Goal: Task Accomplishment & Management: Manage account settings

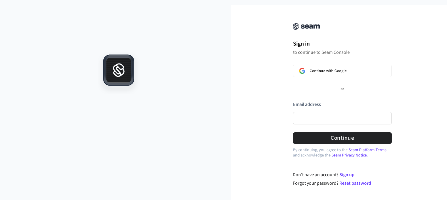
scroll to position [9, 0]
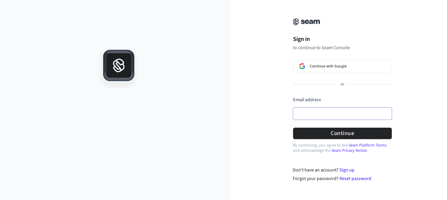
click at [337, 112] on input "Email address" at bounding box center [342, 113] width 99 height 12
click at [293, 96] on button "submit" at bounding box center [293, 96] width 0 height 0
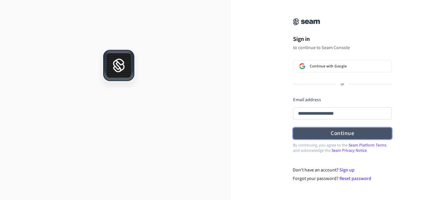
click at [336, 128] on button "Continue" at bounding box center [342, 133] width 99 height 11
click at [353, 131] on button "Continue" at bounding box center [342, 133] width 99 height 11
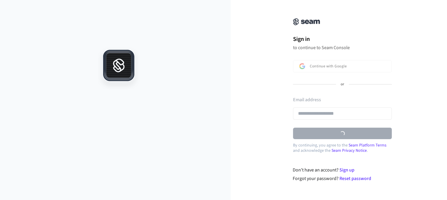
type input "**********"
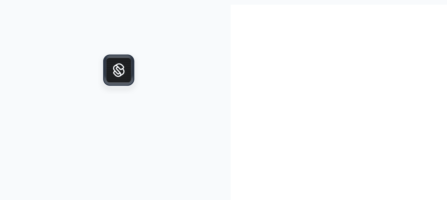
click at [120, 75] on icon at bounding box center [118, 75] width 25 height 1
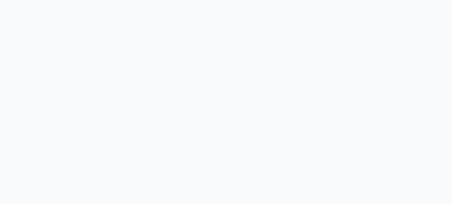
click at [132, 5] on html at bounding box center [226, 2] width 452 height 5
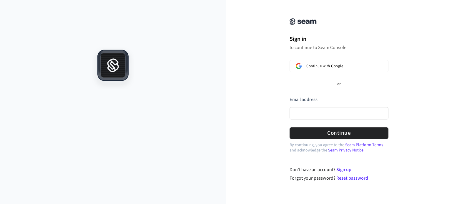
click at [388, 33] on div "Sign in to continue to Seam Console Continue with Google or Email address Passw…" at bounding box center [339, 77] width 118 height 141
click at [328, 115] on input "Email address" at bounding box center [338, 113] width 99 height 12
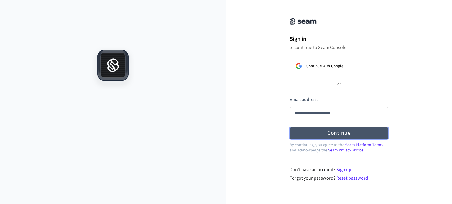
click at [329, 136] on button "Continue" at bounding box center [338, 133] width 99 height 11
type input "**********"
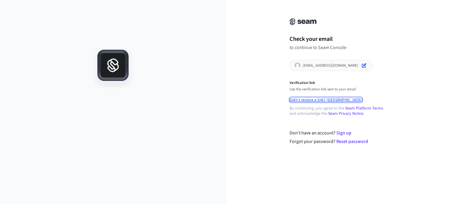
click at [315, 101] on button "Didn't receive a link? Resend" at bounding box center [325, 100] width 73 height 5
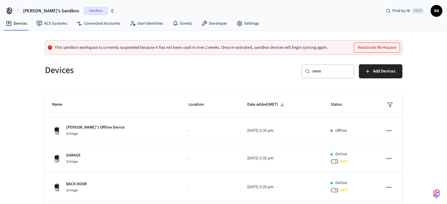
click at [84, 9] on span "Sandbox" at bounding box center [96, 11] width 24 height 8
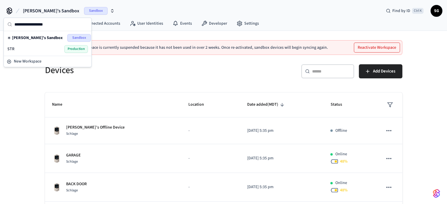
click at [74, 50] on span "Production" at bounding box center [76, 49] width 24 height 8
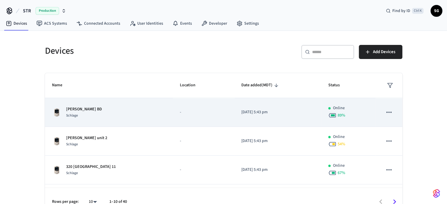
click at [76, 110] on p "[PERSON_NAME] BD" at bounding box center [84, 109] width 36 height 6
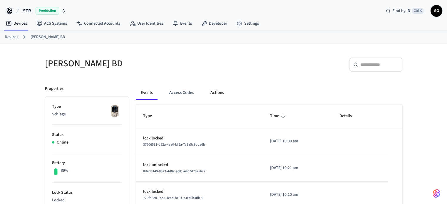
click at [212, 93] on button "Actions" at bounding box center [217, 93] width 23 height 14
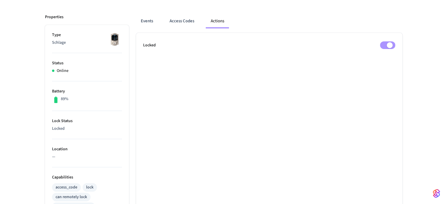
scroll to position [88, 0]
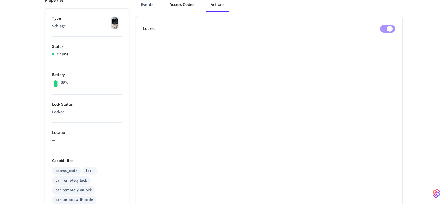
click at [171, 4] on button "Access Codes" at bounding box center [182, 5] width 34 height 14
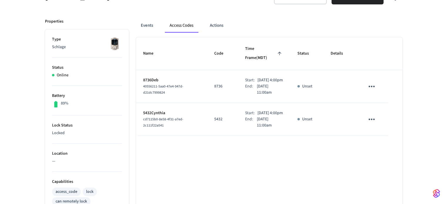
scroll to position [59, 0]
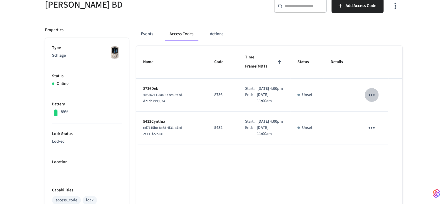
click at [373, 91] on icon "sticky table" at bounding box center [371, 95] width 9 height 9
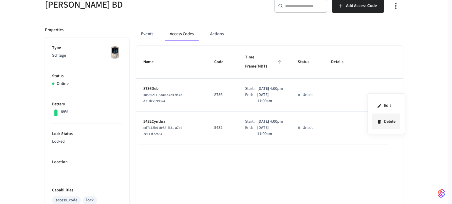
click at [389, 118] on li "Delete" at bounding box center [386, 122] width 28 height 16
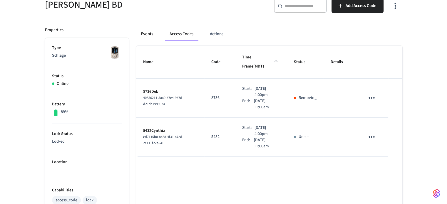
click at [148, 36] on button "Events" at bounding box center [147, 34] width 22 height 14
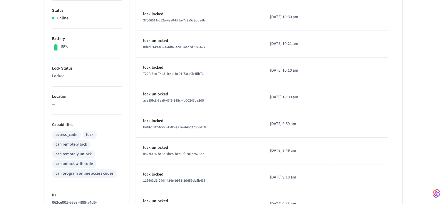
scroll to position [147, 0]
